Goal: Task Accomplishment & Management: Use online tool/utility

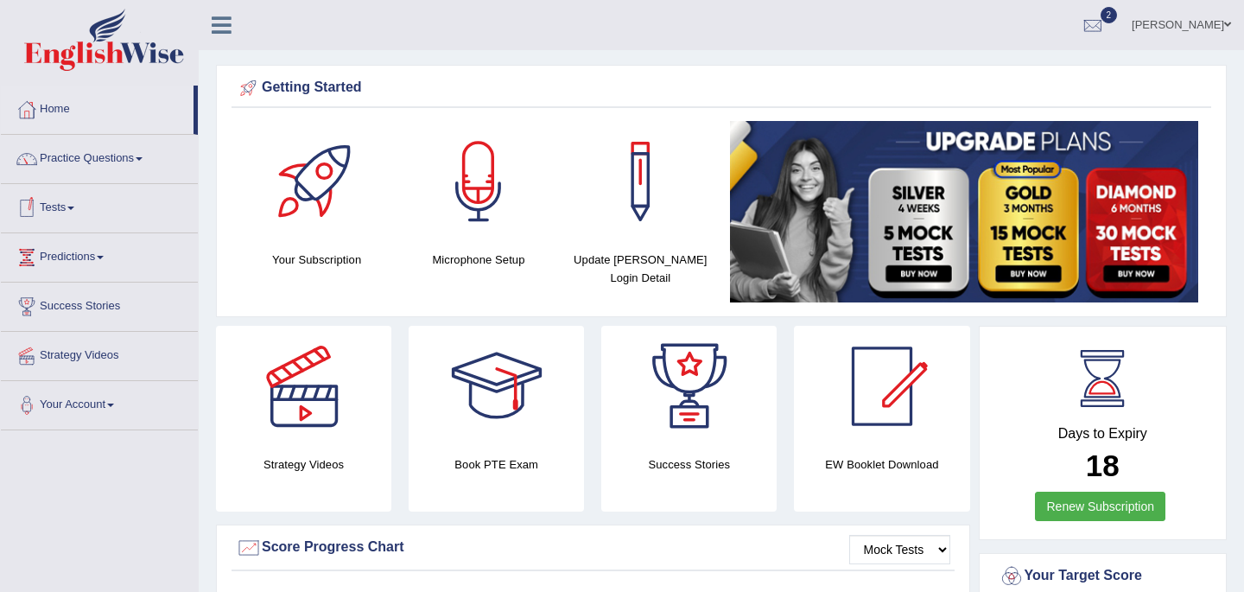
click at [106, 155] on link "Practice Questions" at bounding box center [99, 156] width 197 height 43
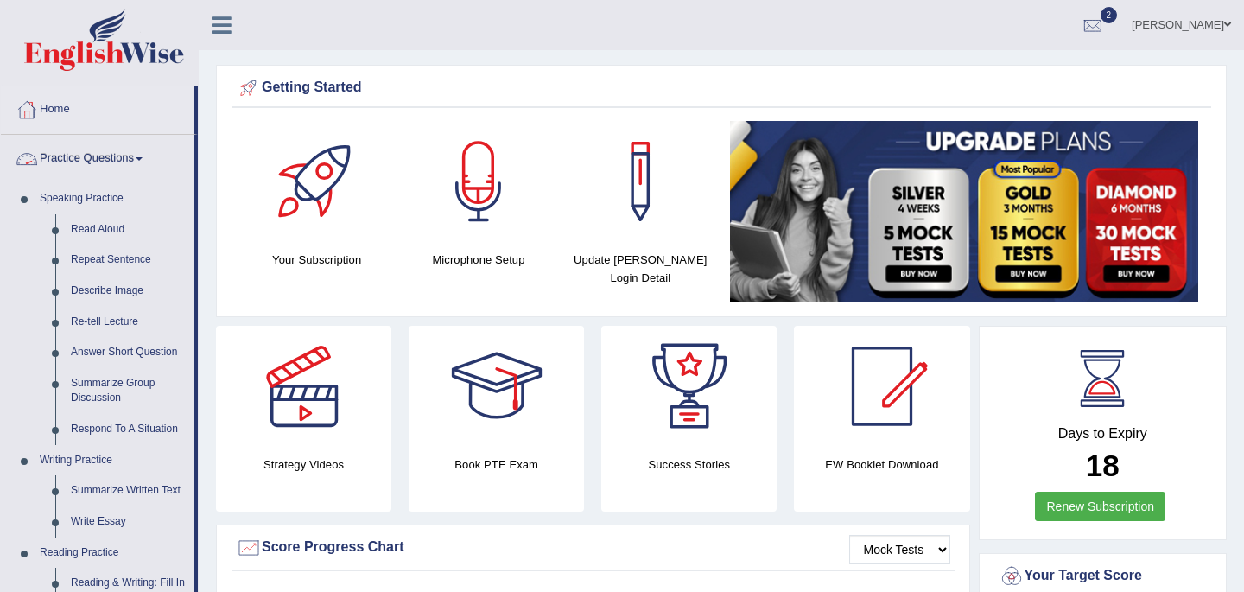
click at [96, 163] on link "Practice Questions" at bounding box center [97, 156] width 193 height 43
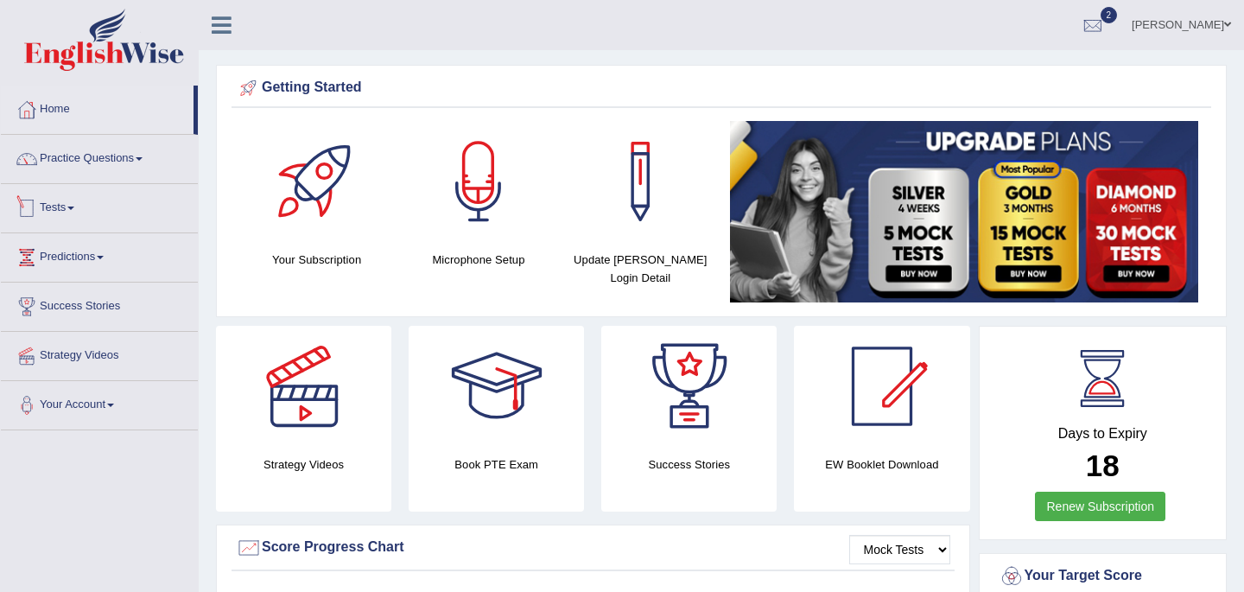
click at [75, 210] on link "Tests" at bounding box center [99, 205] width 197 height 43
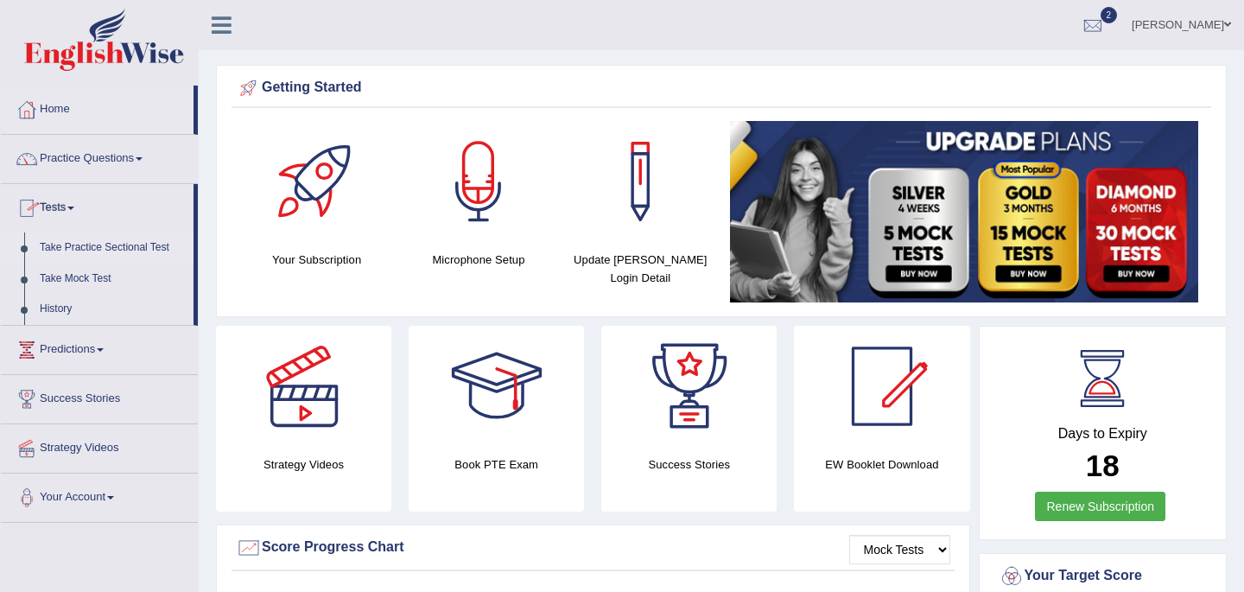
click at [89, 249] on link "Take Practice Sectional Test" at bounding box center [113, 247] width 162 height 31
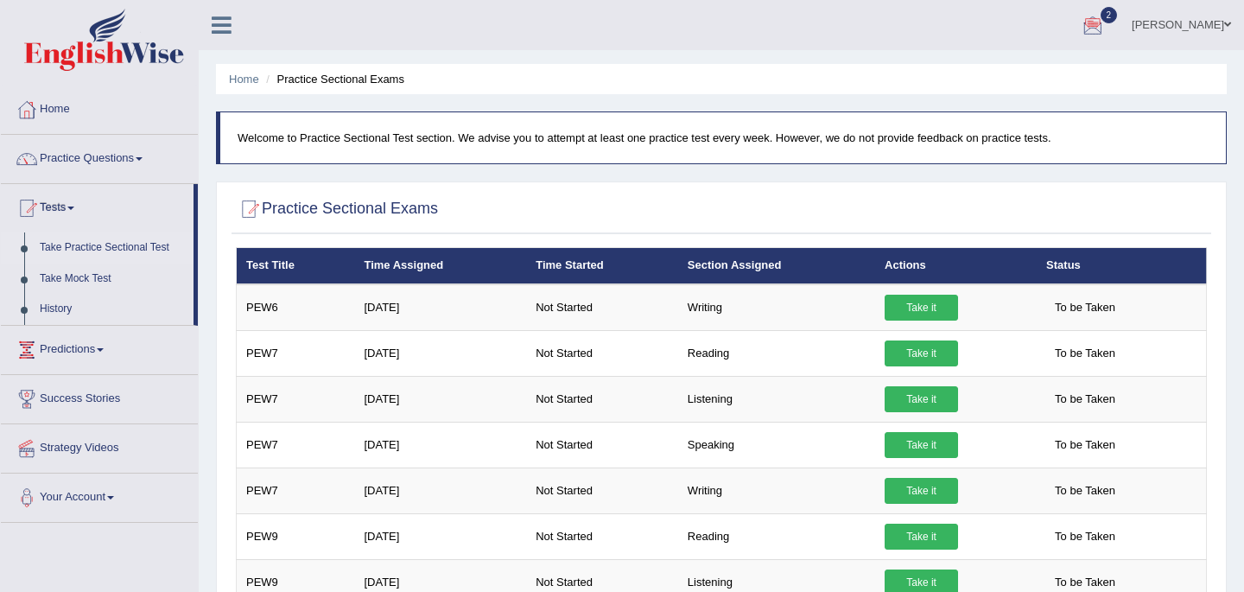
click at [1101, 12] on span "2" at bounding box center [1109, 15] width 17 height 16
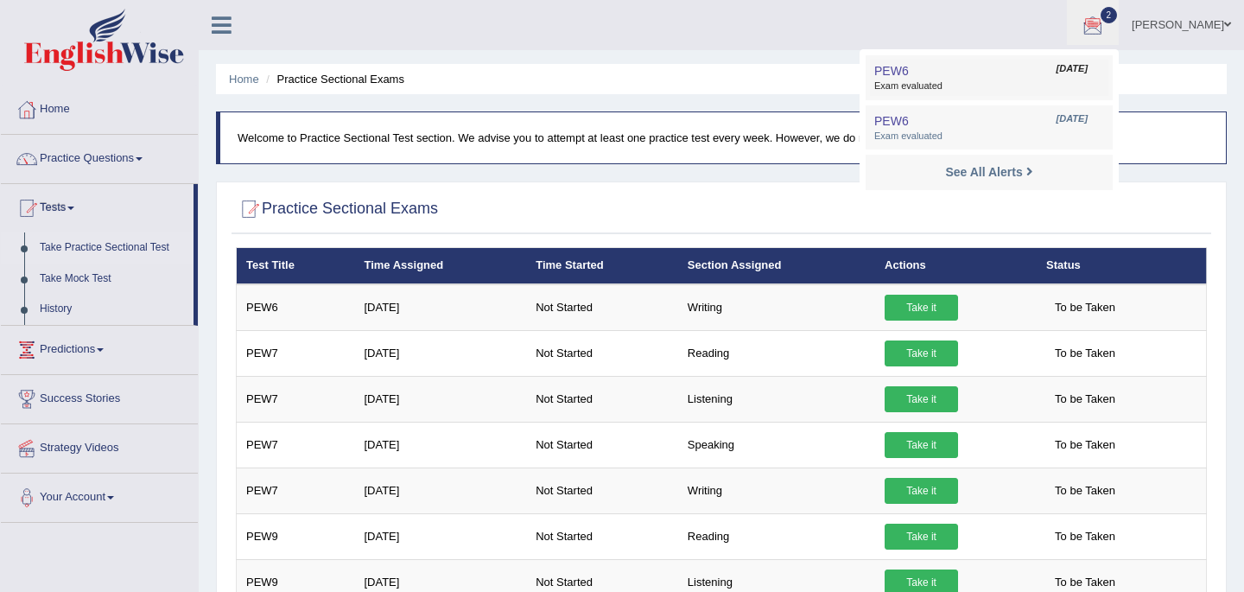
click at [874, 80] on span "Exam evaluated" at bounding box center [989, 86] width 230 height 14
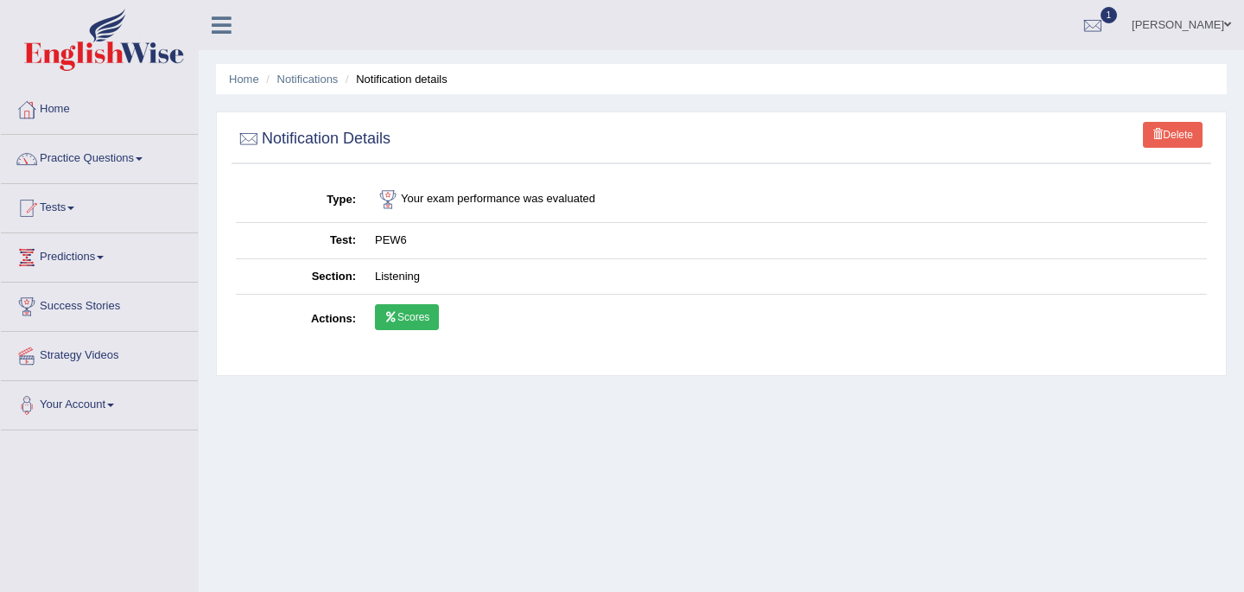
click at [408, 321] on link "Scores" at bounding box center [407, 317] width 64 height 26
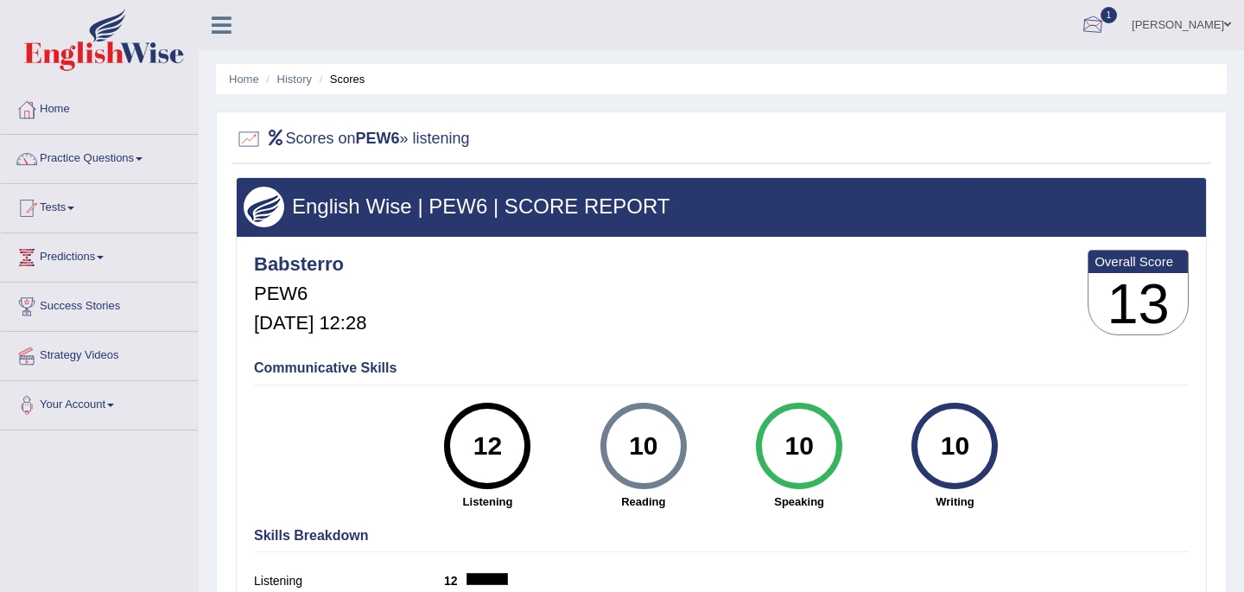
click at [1082, 29] on div at bounding box center [1093, 26] width 26 height 26
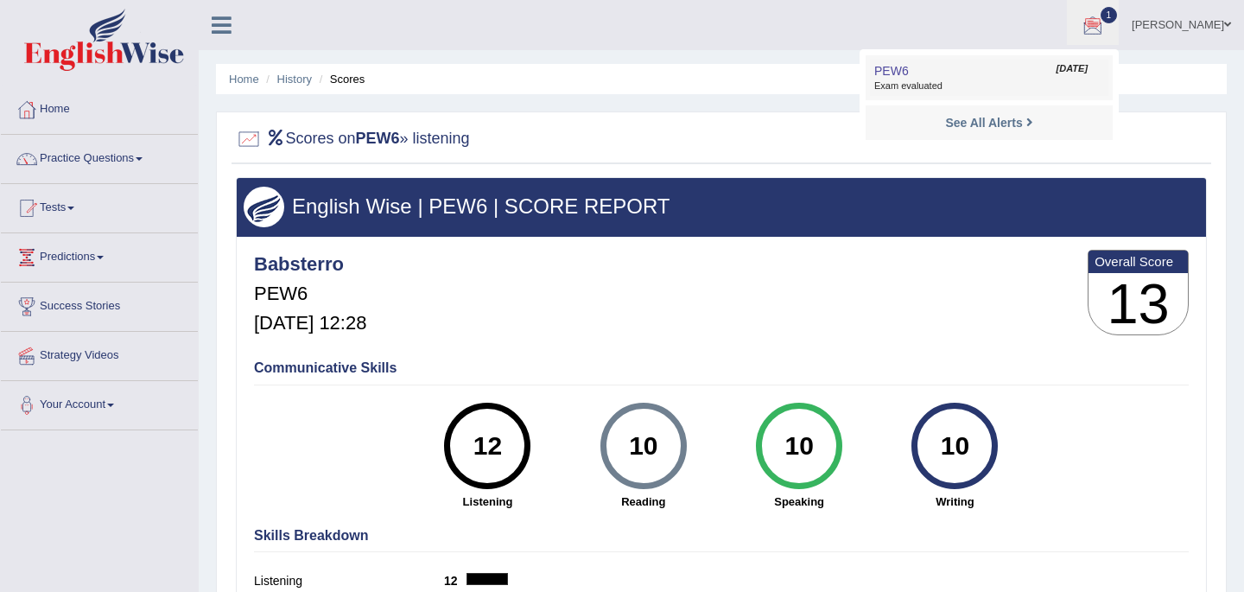
click at [880, 87] on span "Exam evaluated" at bounding box center [989, 86] width 230 height 14
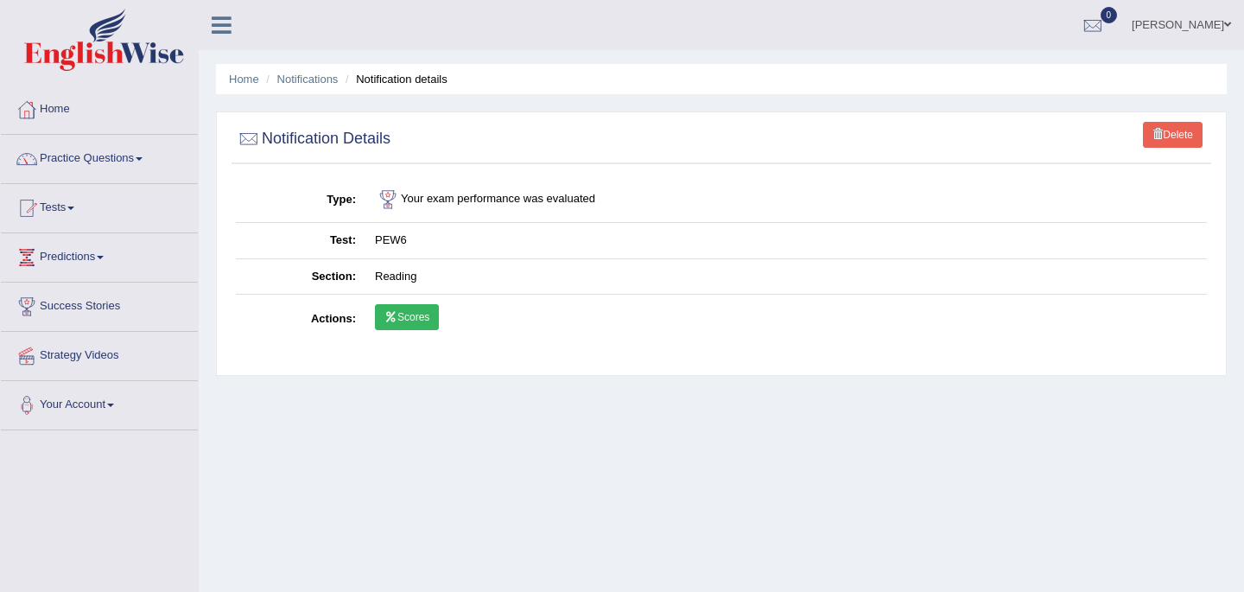
click at [395, 322] on link "Scores" at bounding box center [407, 317] width 64 height 26
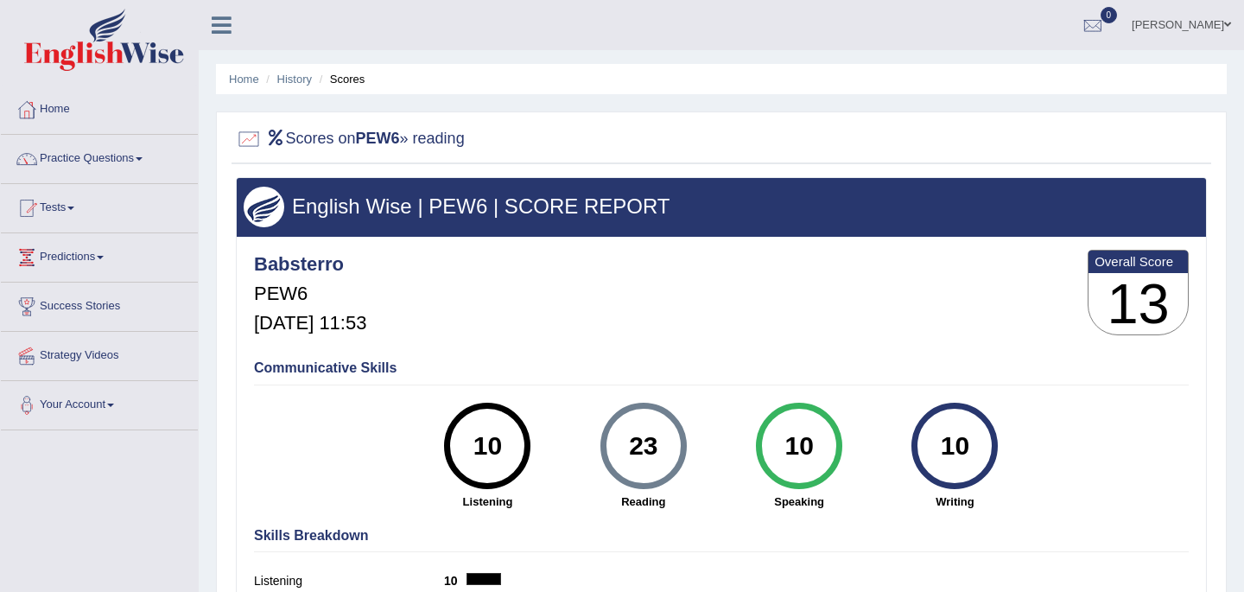
click at [60, 106] on link "Home" at bounding box center [99, 107] width 197 height 43
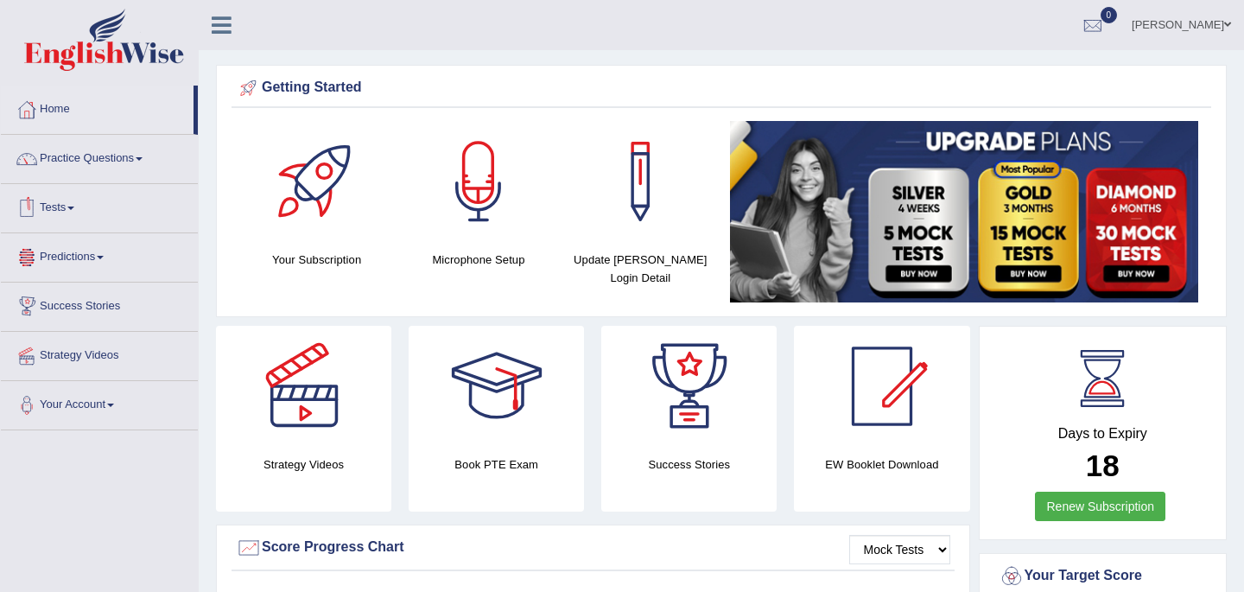
click at [74, 209] on span at bounding box center [70, 207] width 7 height 3
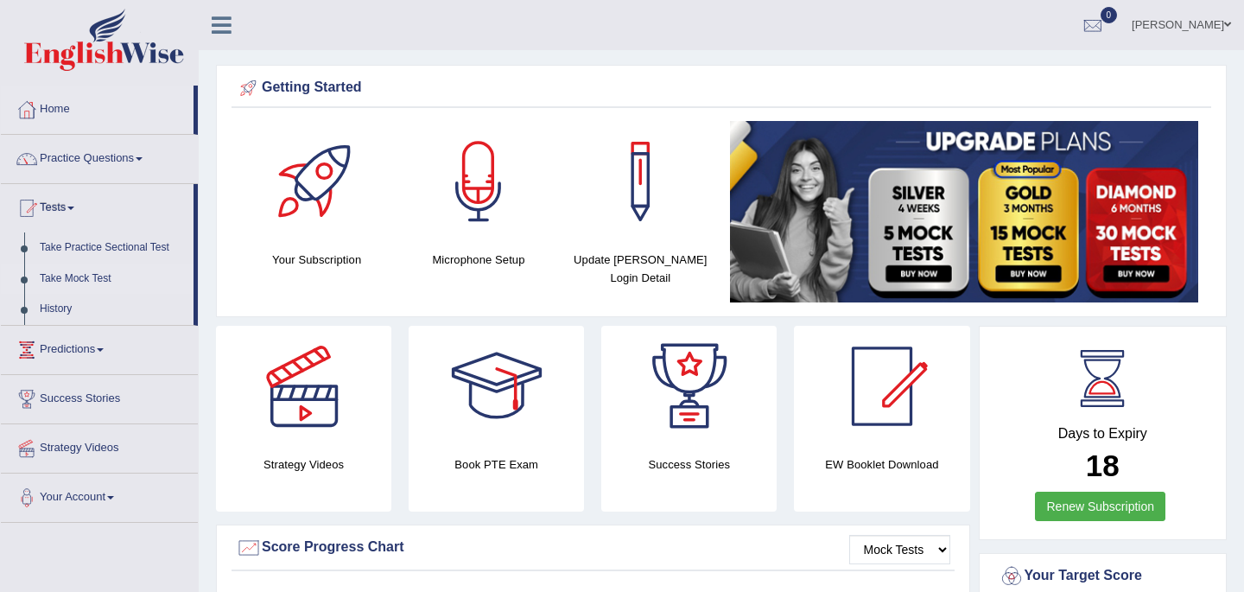
click at [74, 278] on link "Take Mock Test" at bounding box center [113, 279] width 162 height 31
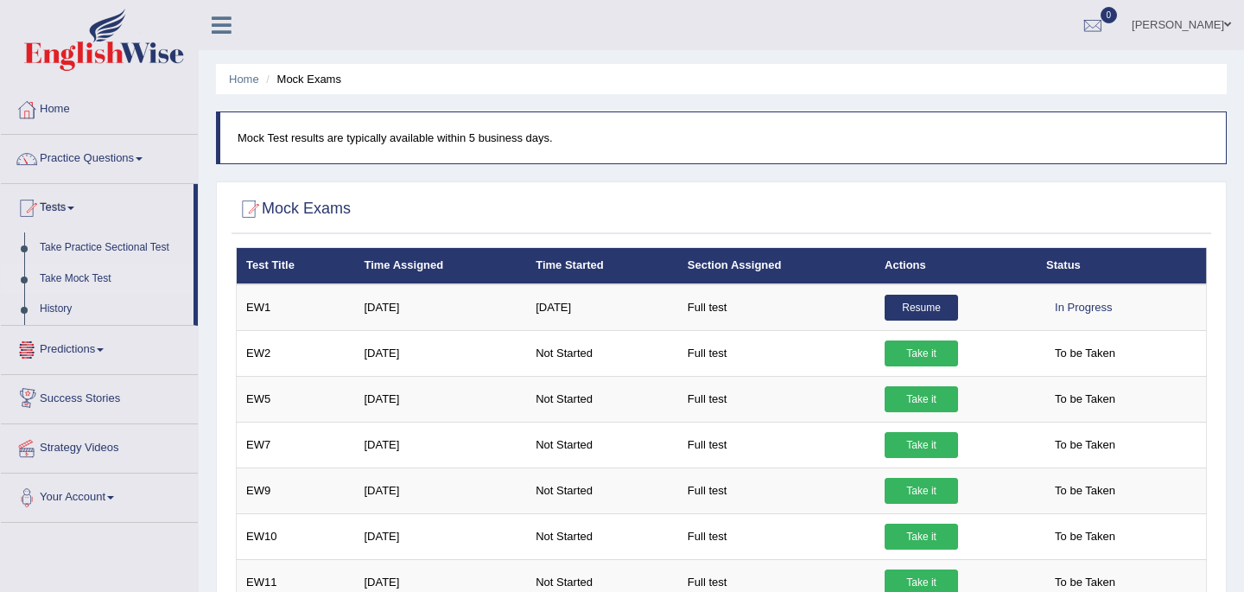
click at [103, 276] on link "Take Mock Test" at bounding box center [113, 279] width 162 height 31
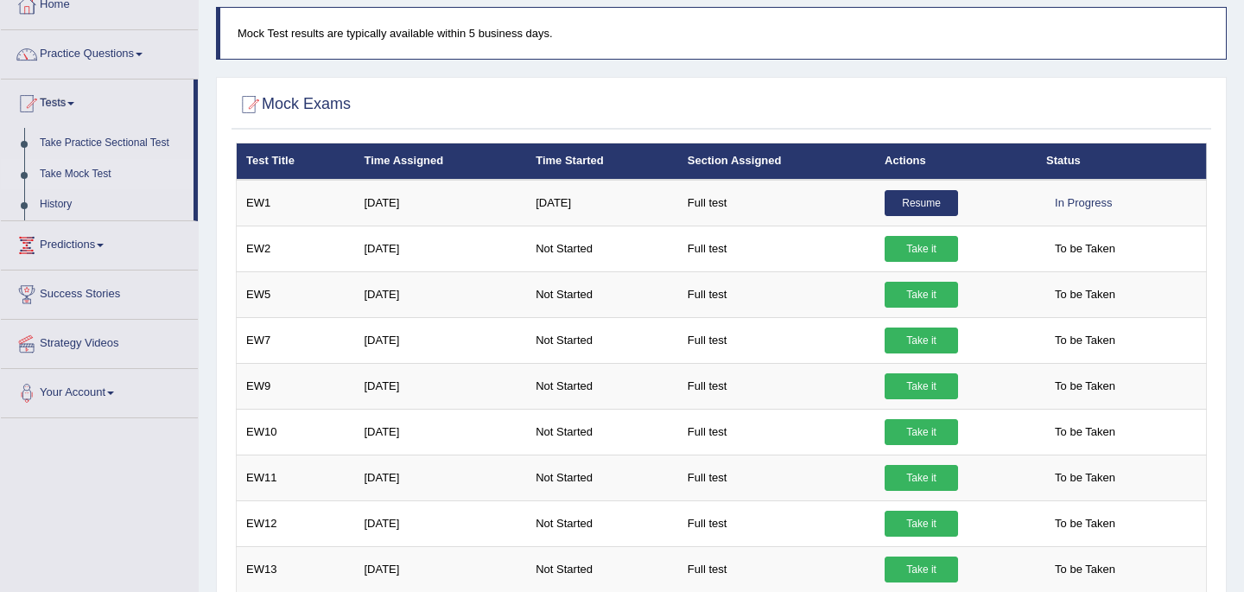
scroll to position [70, 0]
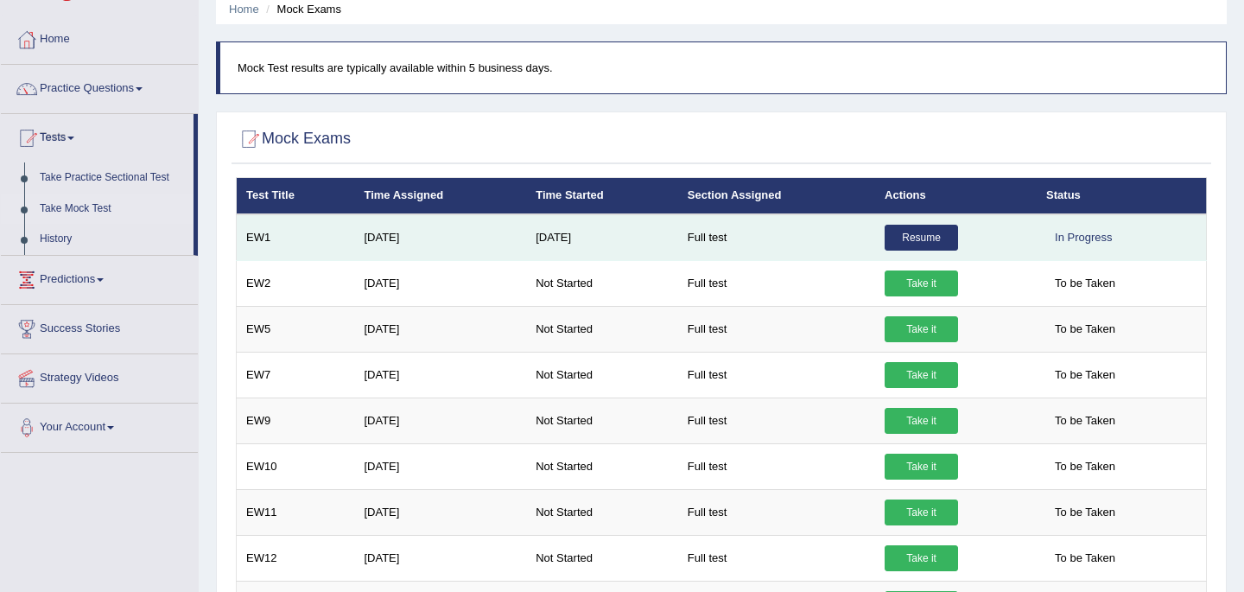
click at [915, 236] on link "Resume" at bounding box center [921, 238] width 73 height 26
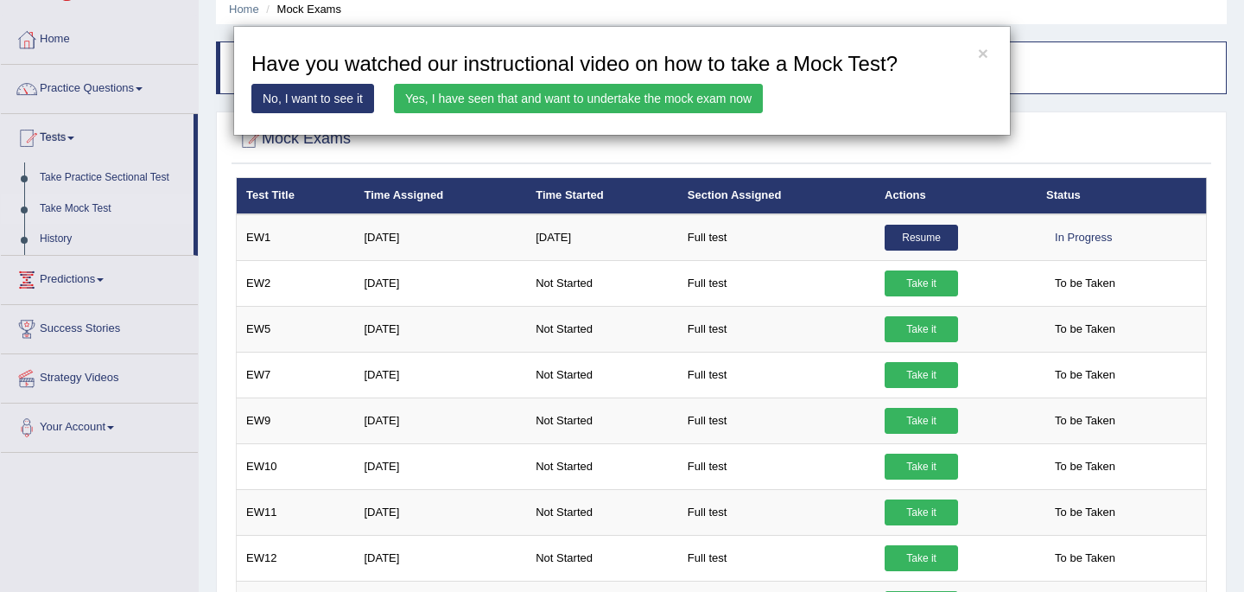
click at [657, 113] on div "× Have you watched our instructional video on how to take a Mock Test? No, I wa…" at bounding box center [622, 81] width 778 height 110
click at [651, 101] on link "Yes, I have seen that and want to undertake the mock exam now" at bounding box center [578, 98] width 369 height 29
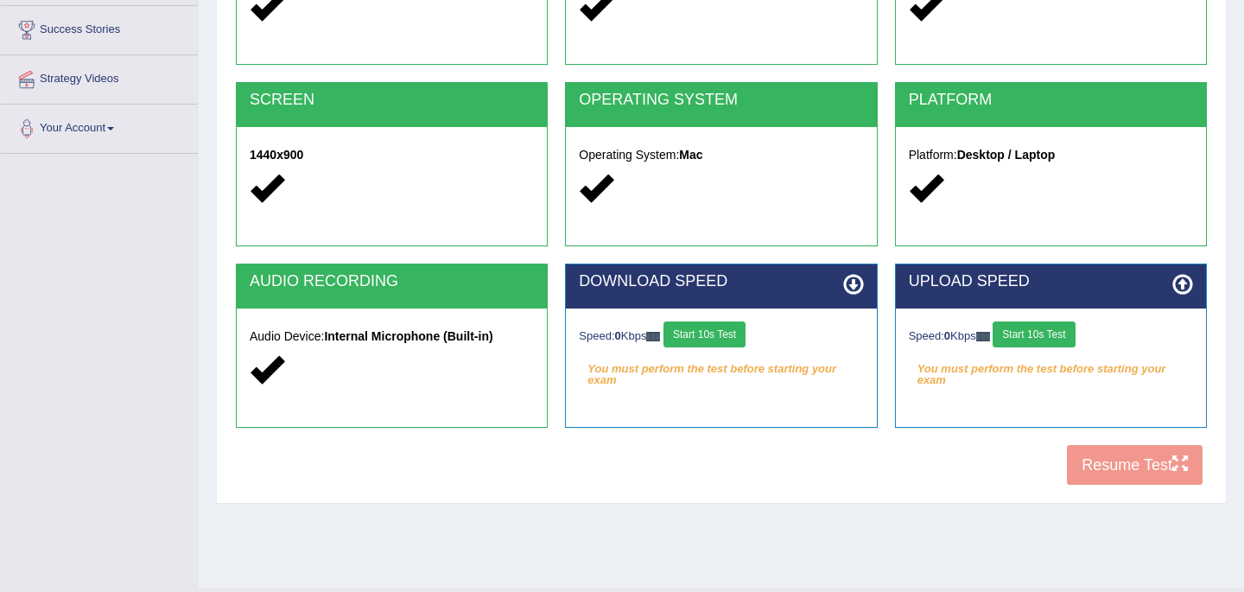
scroll to position [311, 0]
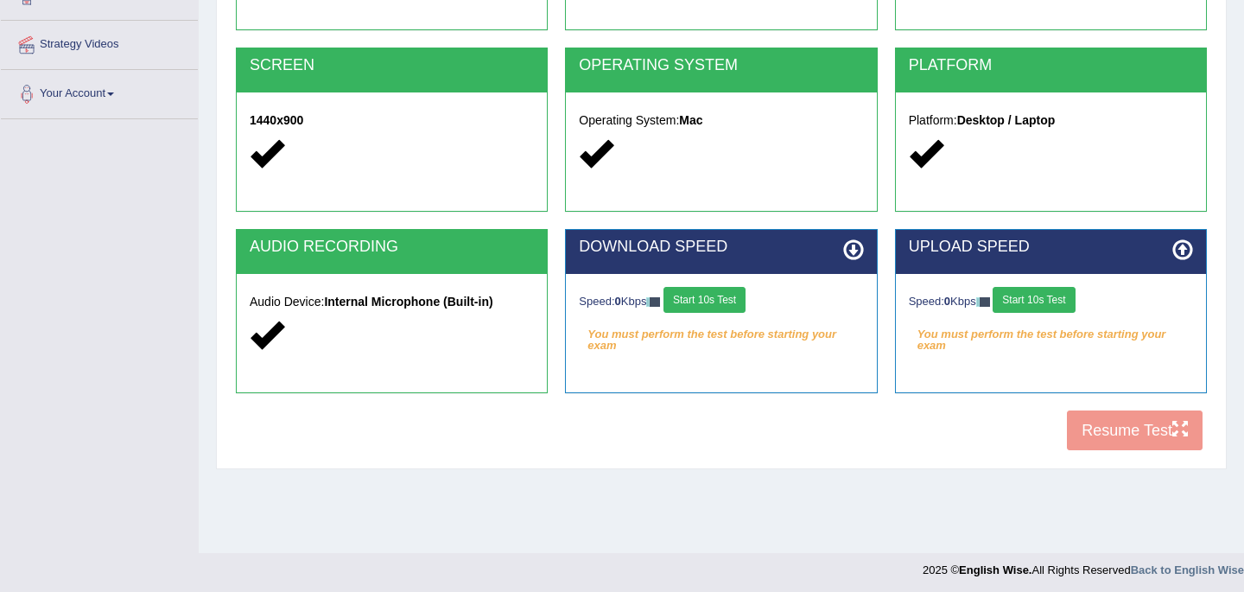
click at [716, 296] on button "Start 10s Test" at bounding box center [705, 300] width 82 height 26
click at [683, 287] on button "Start 10s Test" at bounding box center [724, 300] width 82 height 26
click at [1049, 303] on button "Start 10s Test" at bounding box center [1034, 300] width 82 height 26
